Goal: Obtain resource: Download file/media

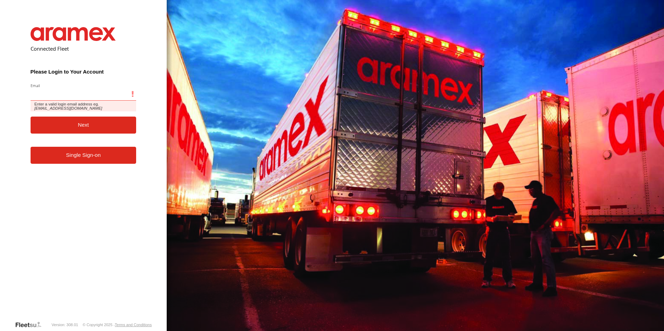
click at [75, 95] on input "Email" at bounding box center [84, 94] width 106 height 13
type input "**********"
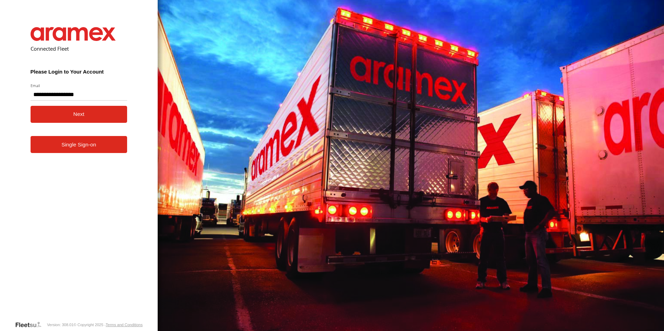
click at [70, 115] on button "Next" at bounding box center [79, 114] width 97 height 17
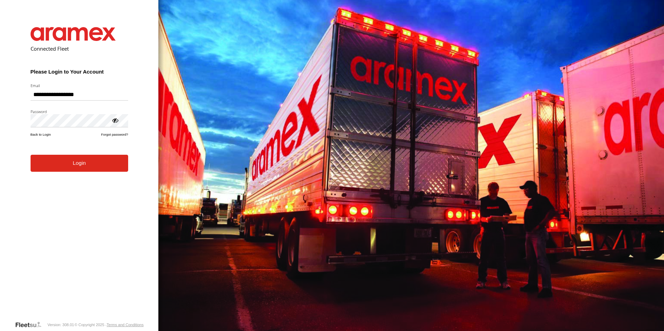
click at [80, 172] on button "Login" at bounding box center [80, 163] width 98 height 17
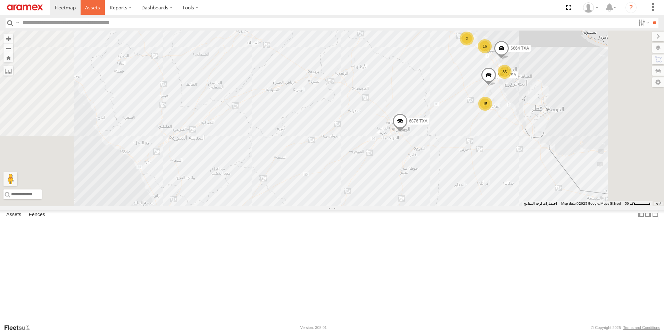
click at [98, 10] on span at bounding box center [92, 7] width 15 height 7
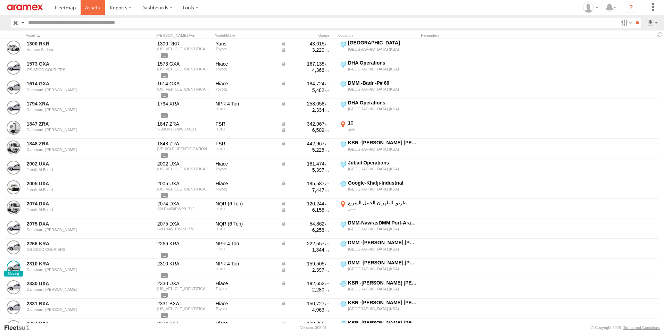
click at [90, 9] on span at bounding box center [92, 7] width 15 height 7
click at [625, 23] on label at bounding box center [625, 23] width 15 height 10
click at [0, 0] on span "[GEOGRAPHIC_DATA] (KSA)" at bounding box center [0, 0] width 0 height 0
click at [0, 0] on span "DHA - Dharan" at bounding box center [0, 0] width 0 height 0
click at [0, 0] on span "DHA Logistics" at bounding box center [0, 0] width 0 height 0
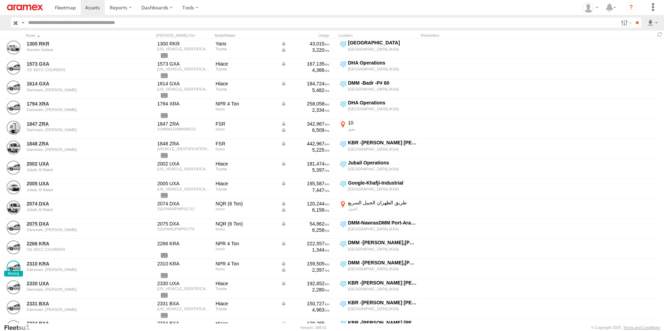
click at [0, 0] on span "Defleeted Vehicles DHA" at bounding box center [0, 0] width 0 height 0
click at [636, 24] on input "**" at bounding box center [637, 23] width 8 height 10
click at [651, 20] on label at bounding box center [653, 23] width 12 height 10
click at [650, 21] on label at bounding box center [653, 23] width 12 height 10
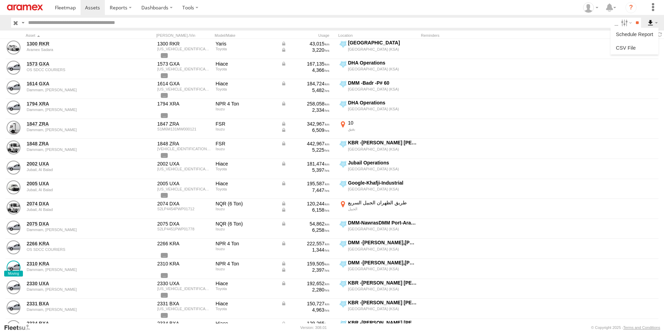
click at [647, 23] on label at bounding box center [653, 23] width 12 height 10
click at [653, 25] on label at bounding box center [653, 23] width 12 height 10
click at [643, 44] on label at bounding box center [634, 48] width 42 height 10
click at [0, 0] on label "Asset ID" at bounding box center [0, 0] width 0 height 0
click at [0, 0] on label "ODO" at bounding box center [0, 0] width 0 height 0
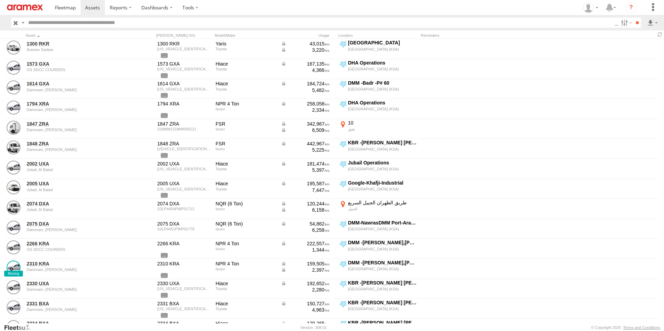
click at [0, 0] on label "VIN" at bounding box center [0, 0] width 0 height 0
click at [0, 0] on label "Street Number" at bounding box center [0, 0] width 0 height 0
click at [0, 0] on label "Street Name / Fence Name" at bounding box center [0, 0] width 0 height 0
click at [0, 0] on label "Suburb / City" at bounding box center [0, 0] width 0 height 0
click at [0, 0] on label "Postcode / Zipcode" at bounding box center [0, 0] width 0 height 0
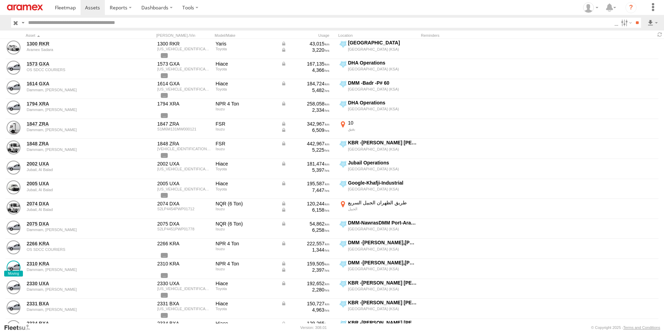
click at [0, 0] on label "State" at bounding box center [0, 0] width 0 height 0
click at [0, 0] on label "Country" at bounding box center [0, 0] width 0 height 0
click at [0, 0] on label "Latitude" at bounding box center [0, 0] width 0 height 0
click at [0, 0] on label "Longitude" at bounding box center [0, 0] width 0 height 0
click at [0, 0] on label "First Name" at bounding box center [0, 0] width 0 height 0
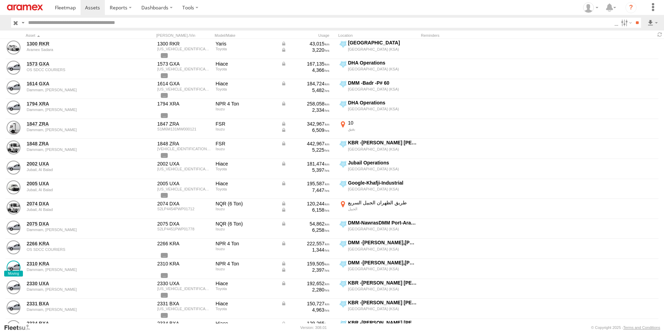
click at [0, 0] on label "Last Name" at bounding box center [0, 0] width 0 height 0
click at [0, 0] on button "Export" at bounding box center [0, 0] width 0 height 0
click at [0, 0] on label "×" at bounding box center [0, 0] width 0 height 0
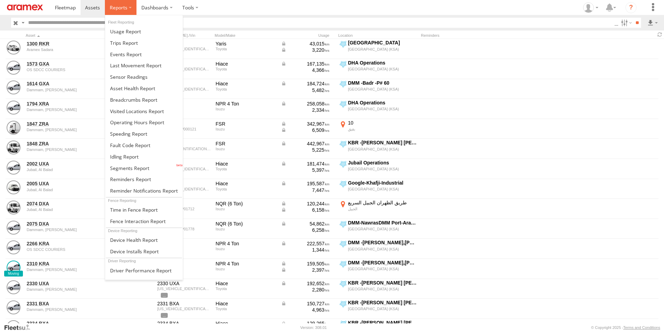
click at [125, 9] on span at bounding box center [119, 7] width 18 height 7
click at [140, 64] on span at bounding box center [135, 65] width 51 height 7
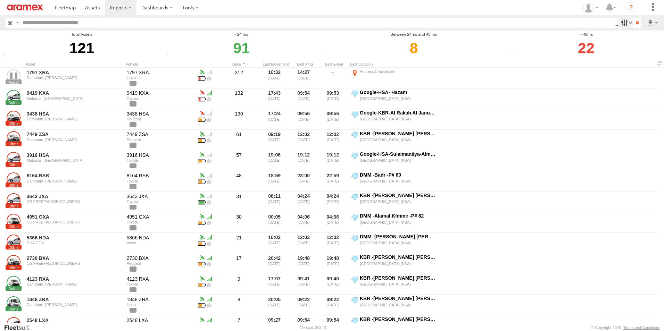
click at [627, 20] on label at bounding box center [625, 23] width 15 height 10
click at [637, 23] on input "**" at bounding box center [637, 23] width 8 height 10
click at [651, 21] on label at bounding box center [653, 23] width 12 height 10
click at [641, 49] on link at bounding box center [634, 48] width 42 height 10
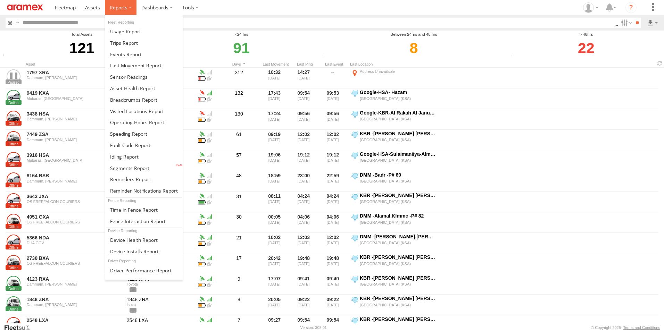
click at [129, 6] on label at bounding box center [121, 7] width 32 height 15
click at [144, 135] on span at bounding box center [128, 134] width 37 height 7
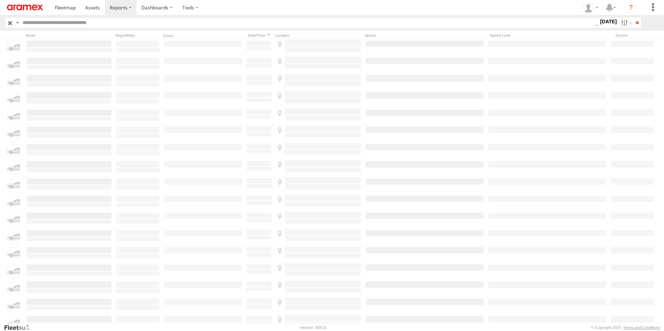
click at [599, 22] on label "[DATE]" at bounding box center [608, 22] width 19 height 8
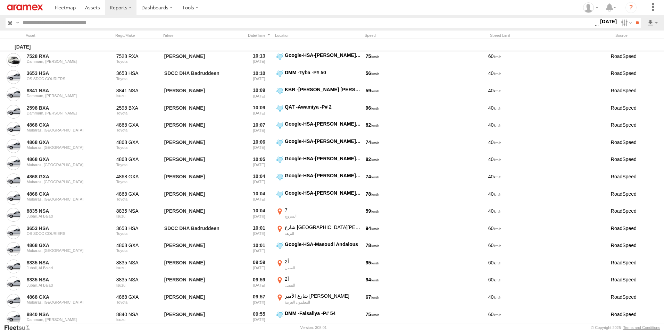
click at [0, 0] on label at bounding box center [0, 0] width 0 height 0
click at [639, 23] on input "**" at bounding box center [637, 23] width 8 height 10
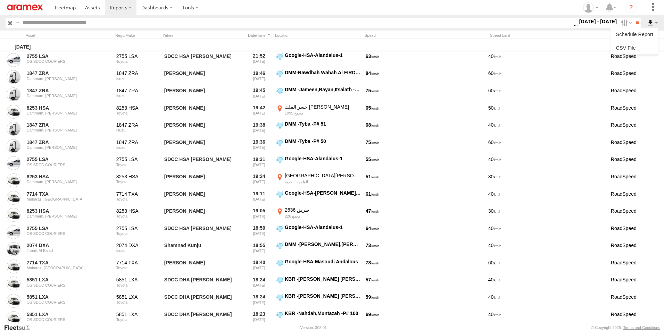
click at [650, 23] on label at bounding box center [653, 23] width 12 height 10
click at [631, 48] on link at bounding box center [634, 48] width 42 height 10
